Goal: Contribute content

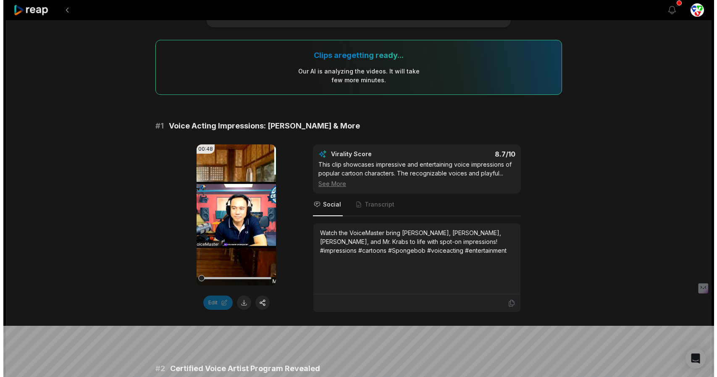
scroll to position [126, 0]
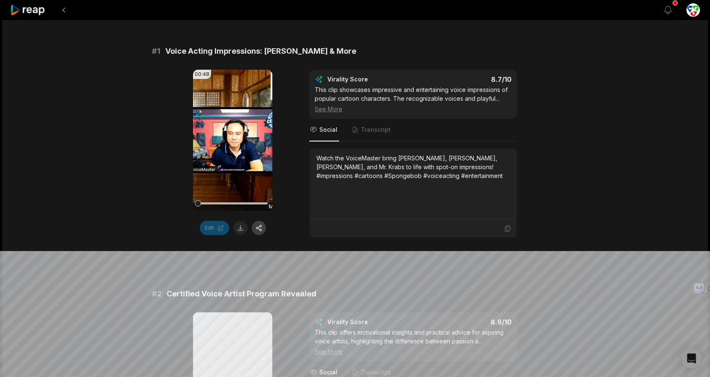
click at [263, 225] on button "button" at bounding box center [259, 228] width 14 height 14
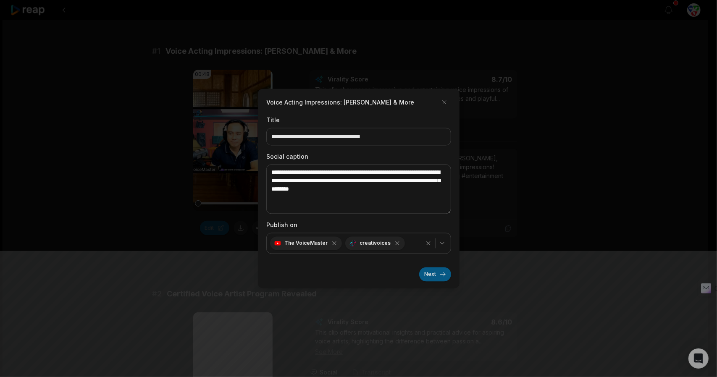
click at [432, 270] on button "Next" at bounding box center [435, 274] width 32 height 14
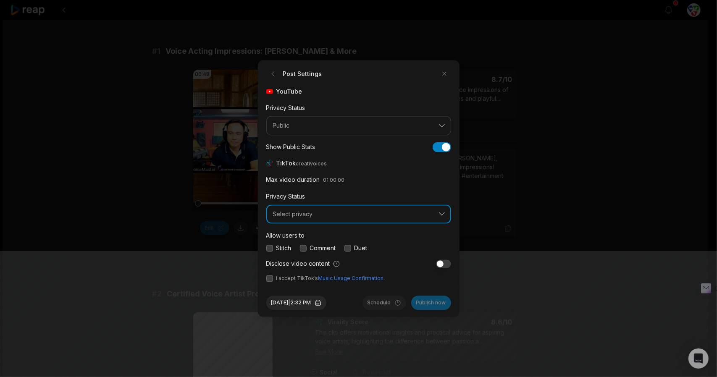
click at [307, 208] on button "Select privacy" at bounding box center [358, 213] width 185 height 19
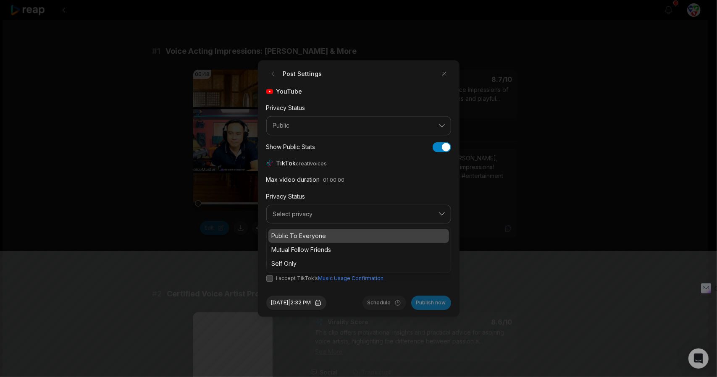
click at [296, 235] on p "Public To Everyone" at bounding box center [359, 236] width 174 height 9
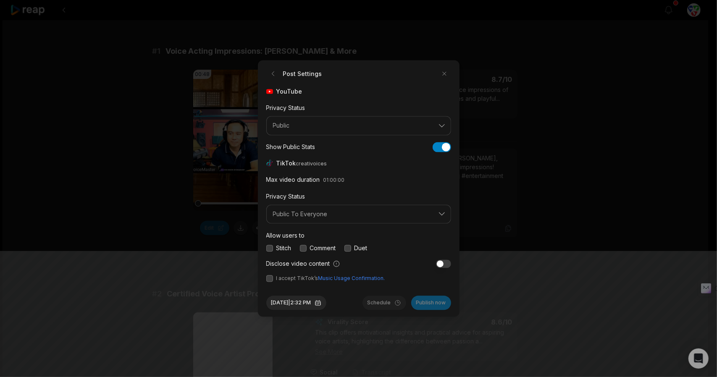
click at [271, 246] on button "button" at bounding box center [269, 248] width 7 height 7
drag, startPoint x: 305, startPoint y: 249, endPoint x: 322, endPoint y: 250, distance: 17.2
click at [305, 249] on button "button" at bounding box center [303, 248] width 7 height 7
click at [354, 248] on div "Duet" at bounding box center [355, 248] width 23 height 9
drag, startPoint x: 351, startPoint y: 248, endPoint x: 429, endPoint y: 267, distance: 79.8
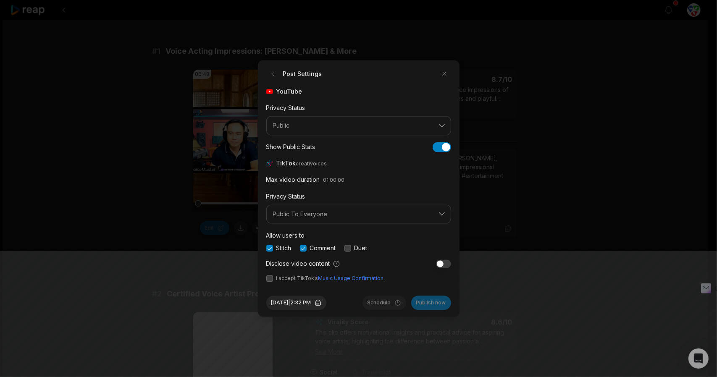
click at [351, 248] on button "button" at bounding box center [347, 248] width 7 height 7
click at [445, 263] on button "button" at bounding box center [443, 263] width 15 height 8
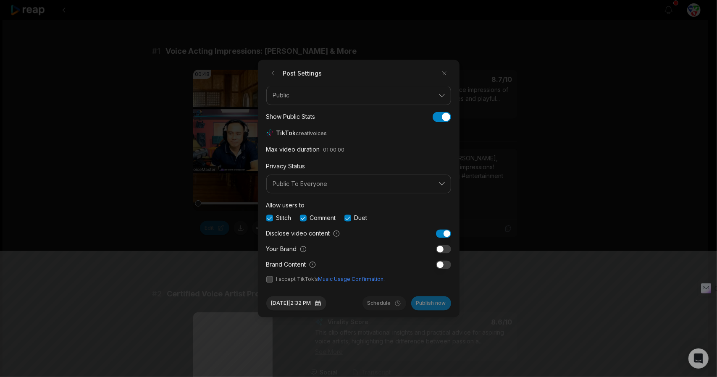
scroll to position [30, 0]
click at [272, 280] on button "button" at bounding box center [269, 279] width 7 height 7
click at [436, 231] on button "button" at bounding box center [443, 233] width 15 height 8
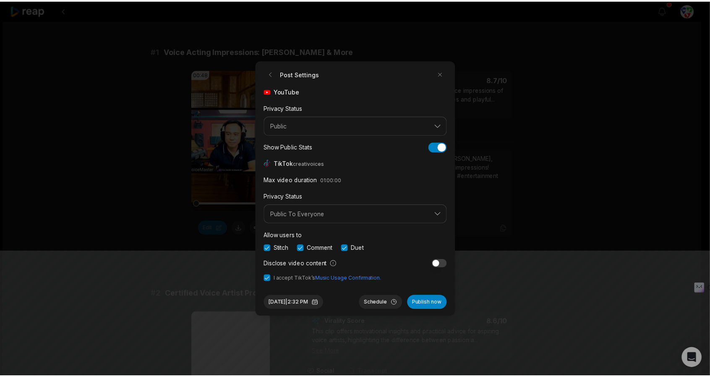
scroll to position [0, 0]
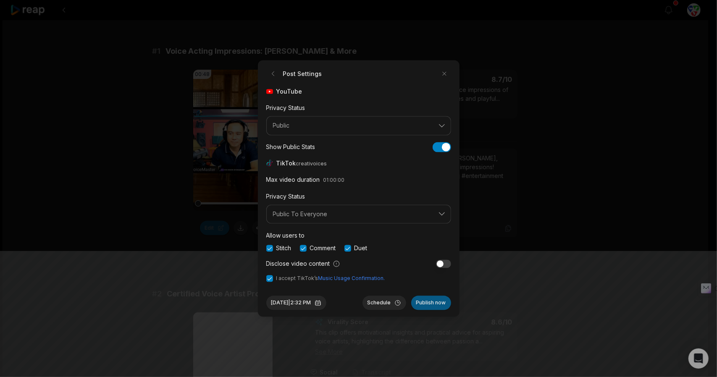
click at [428, 305] on button "Publish now" at bounding box center [431, 303] width 40 height 14
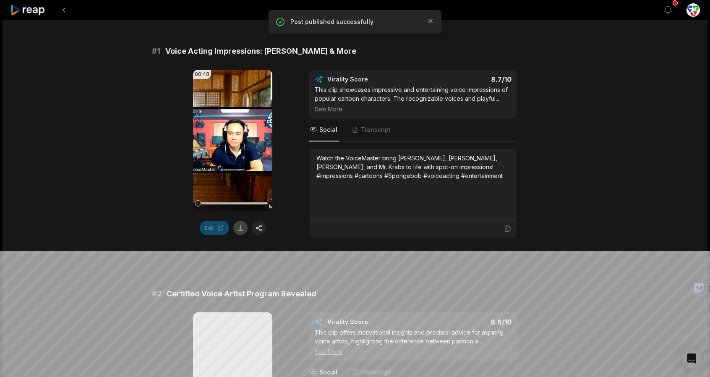
click at [242, 227] on button at bounding box center [240, 228] width 14 height 14
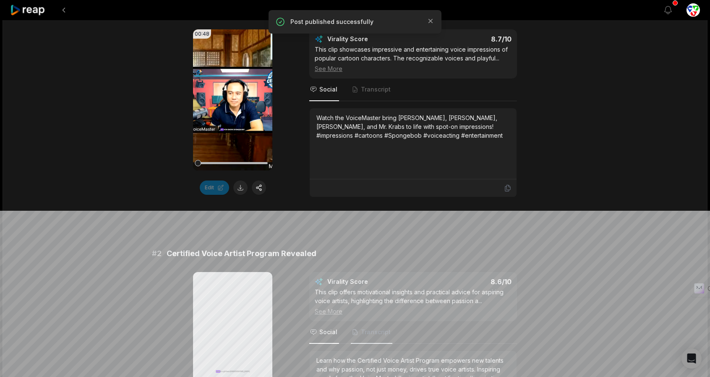
scroll to position [294, 0]
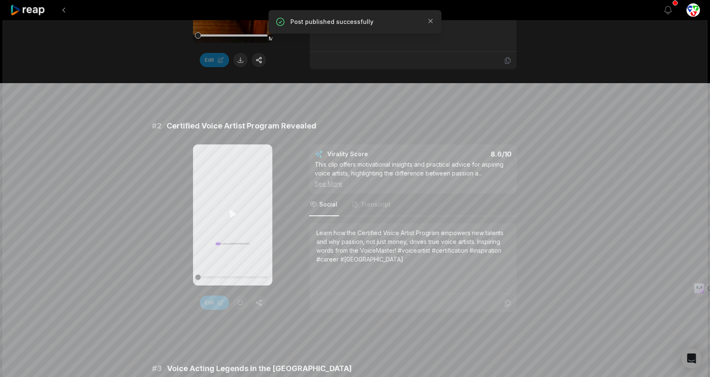
click at [233, 215] on icon at bounding box center [233, 213] width 6 height 7
click at [233, 214] on icon at bounding box center [233, 214] width 10 height 10
click at [217, 278] on div at bounding box center [233, 277] width 70 height 15
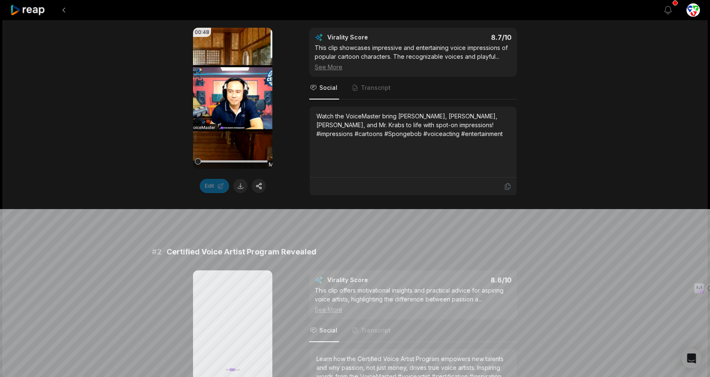
scroll to position [42, 0]
